Goal: Task Accomplishment & Management: Manage account settings

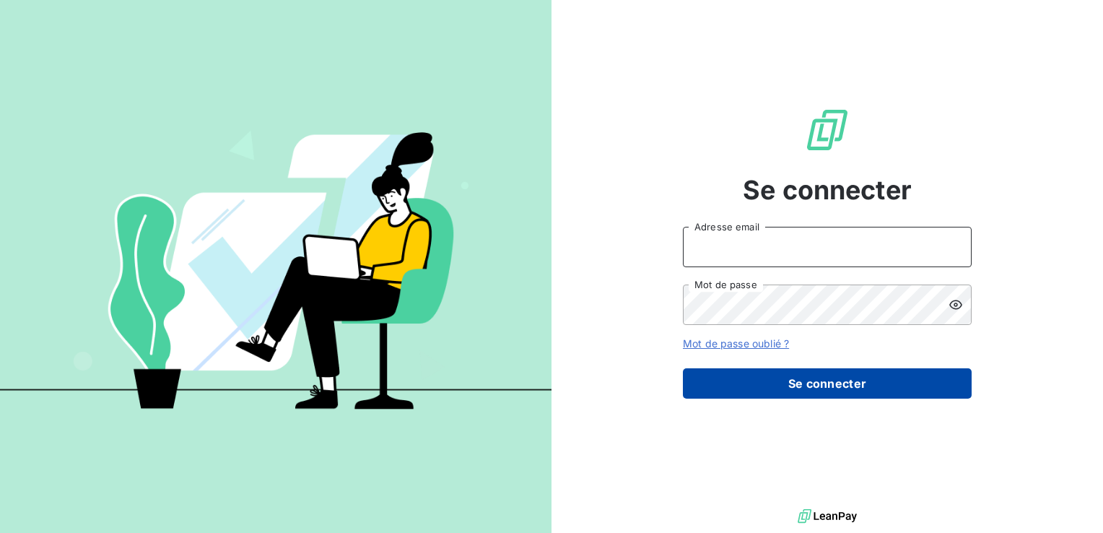
type input "[EMAIL_ADDRESS][DOMAIN_NAME]"
click at [817, 383] on button "Se connecter" at bounding box center [827, 383] width 289 height 30
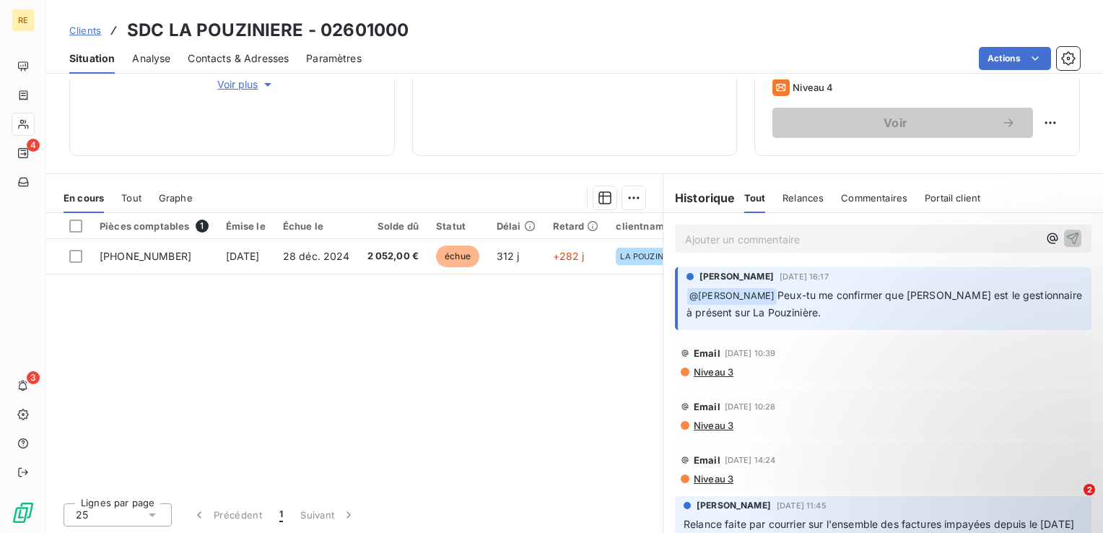
drag, startPoint x: 883, startPoint y: 290, endPoint x: 849, endPoint y: 312, distance: 40.7
click at [849, 312] on span "Peux-tu me confirmer que [PERSON_NAME] est le gestionnaire à présent sur La Pou…" at bounding box center [886, 304] width 399 height 30
click at [958, 234] on p "Ajouter un commentaire ﻿" at bounding box center [861, 239] width 353 height 18
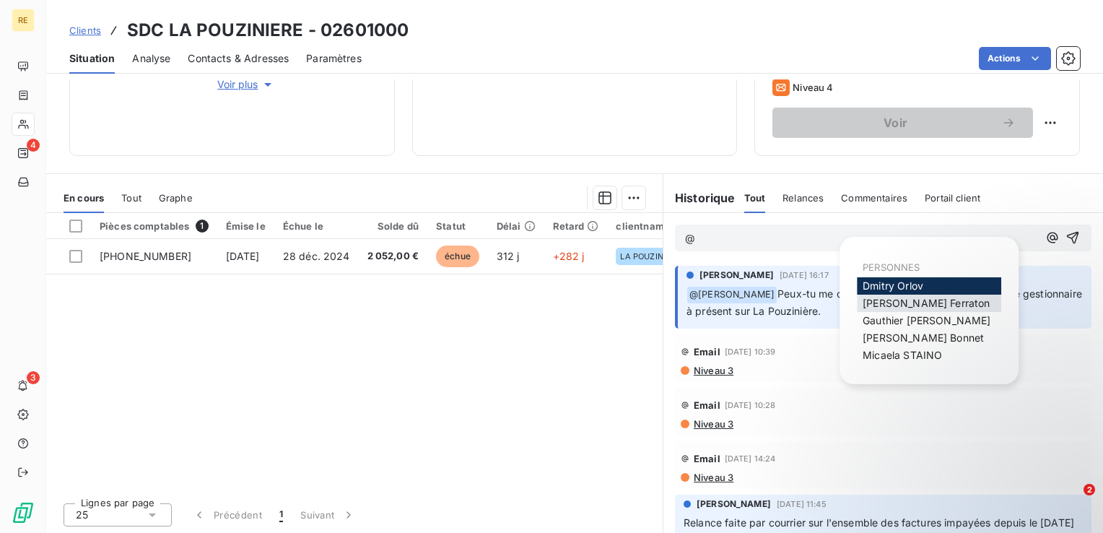
click at [874, 296] on div "[PERSON_NAME]" at bounding box center [929, 303] width 144 height 17
click at [938, 306] on span "[PERSON_NAME]" at bounding box center [926, 303] width 127 height 12
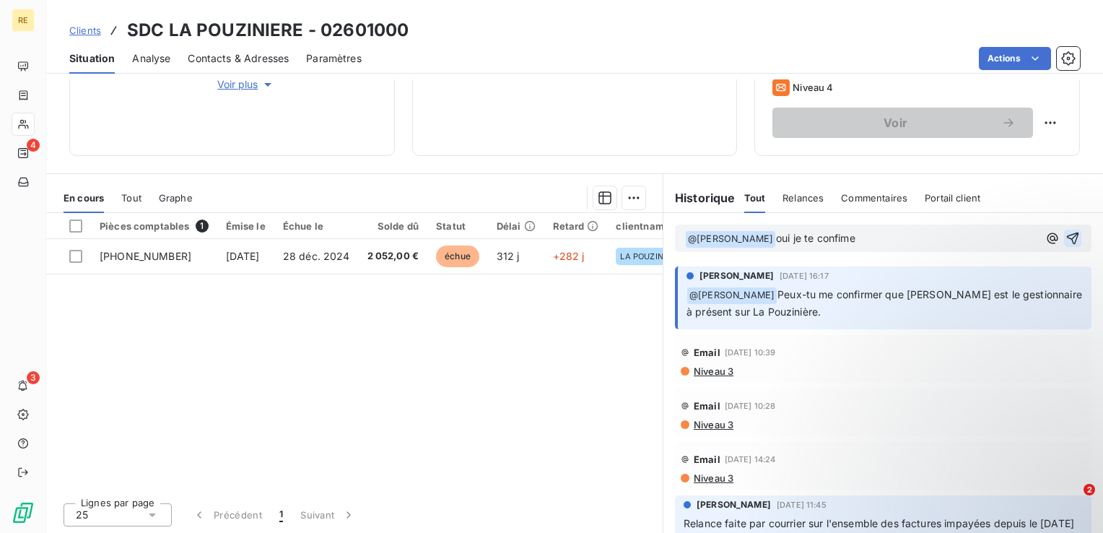
click at [1066, 235] on icon "button" at bounding box center [1073, 238] width 14 height 14
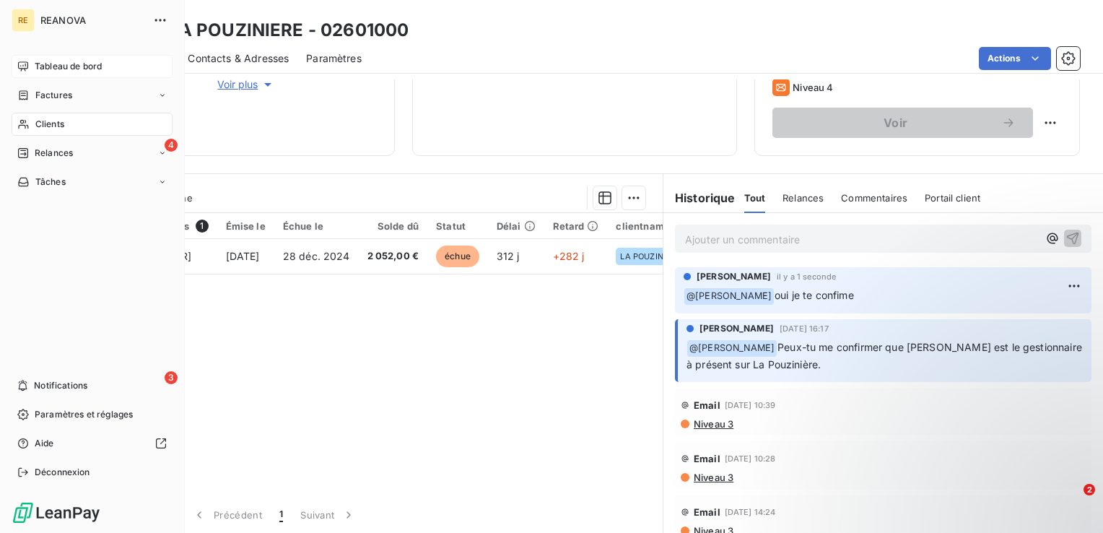
click at [43, 59] on div "Tableau de bord" at bounding box center [92, 66] width 161 height 23
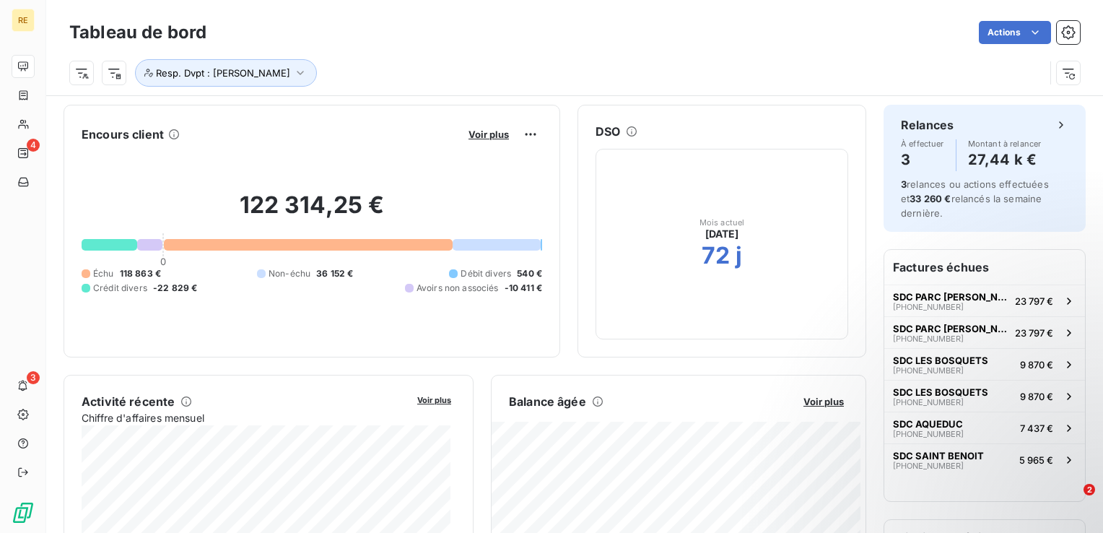
click at [484, 139] on button "Voir plus" at bounding box center [488, 134] width 49 height 13
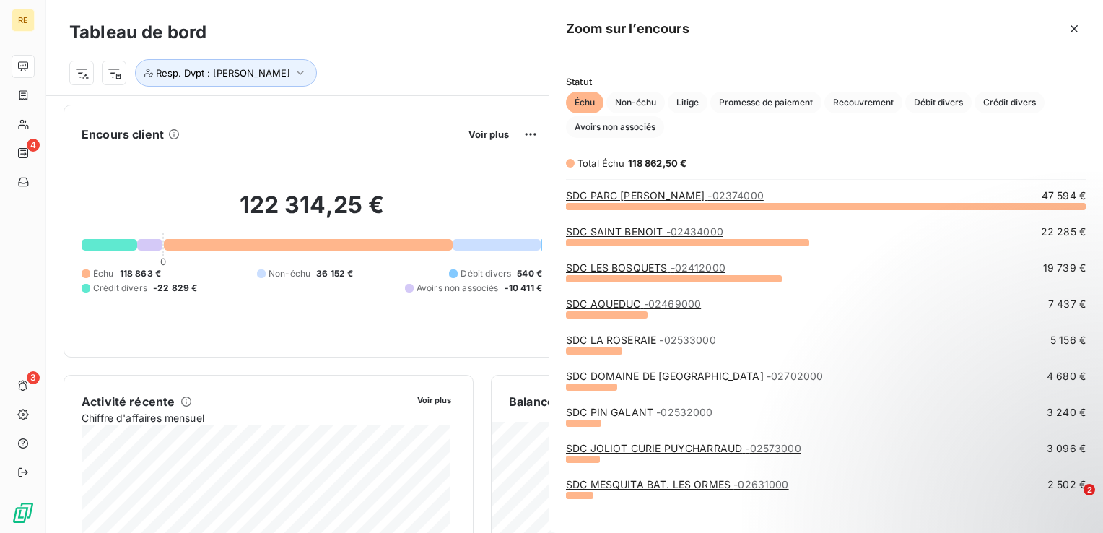
scroll to position [316, 543]
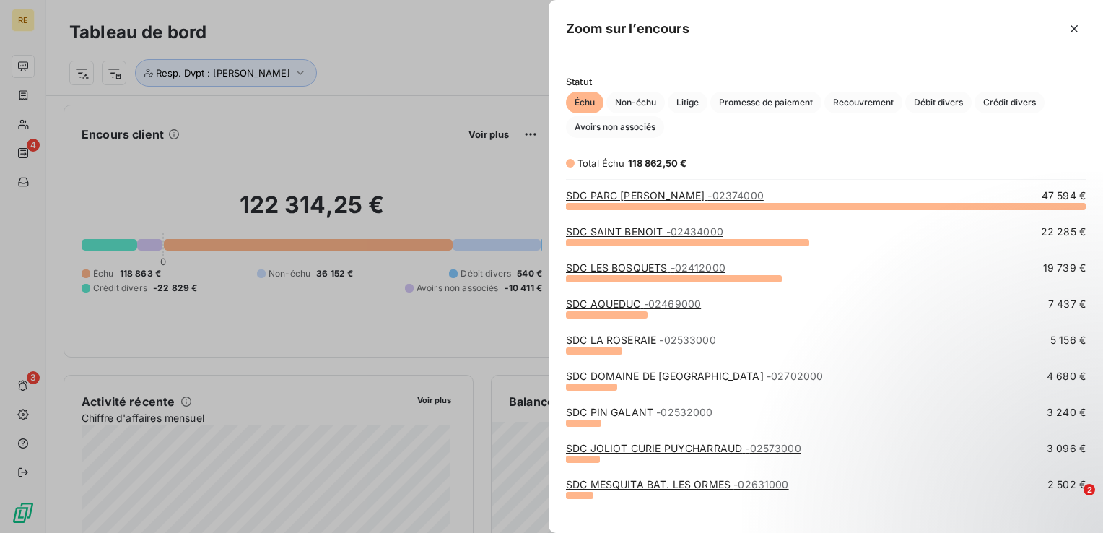
click at [1061, 28] on div at bounding box center [888, 28] width 396 height 23
click at [1071, 30] on icon "button" at bounding box center [1074, 29] width 14 height 14
